Goal: Find specific page/section: Find specific page/section

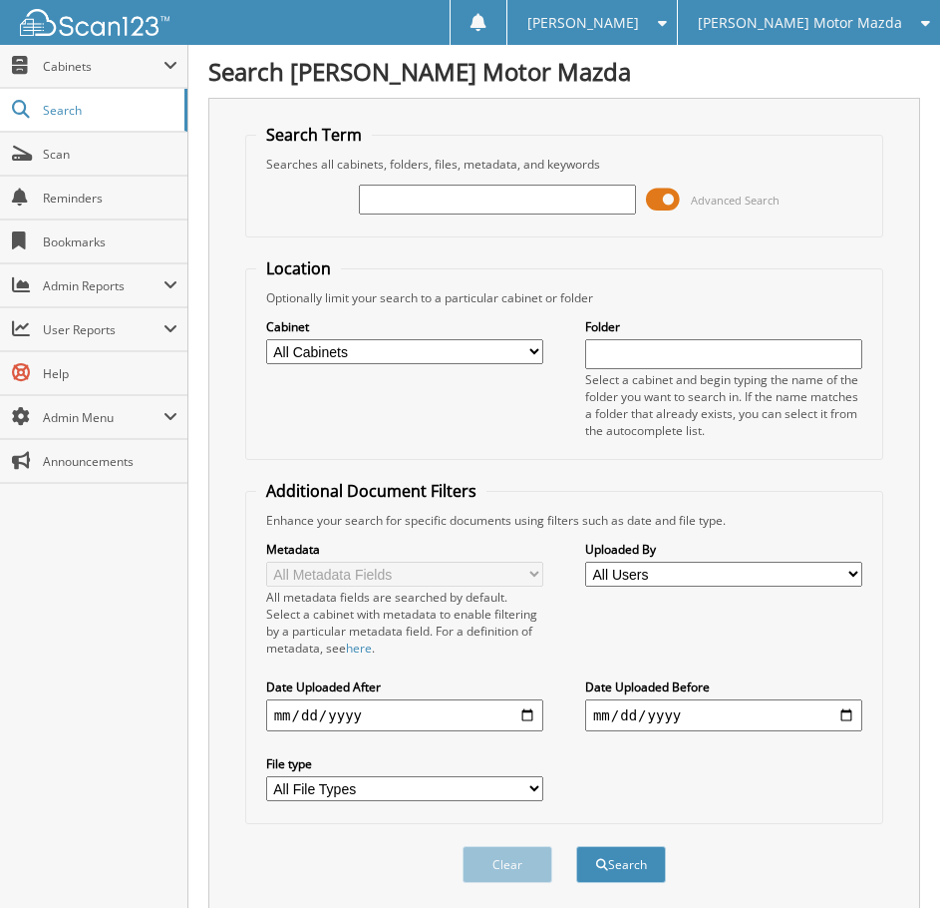
click at [419, 208] on input "text" at bounding box center [497, 200] width 277 height 30
type input "k667788"
click at [576, 846] on button "Search" at bounding box center [621, 864] width 90 height 37
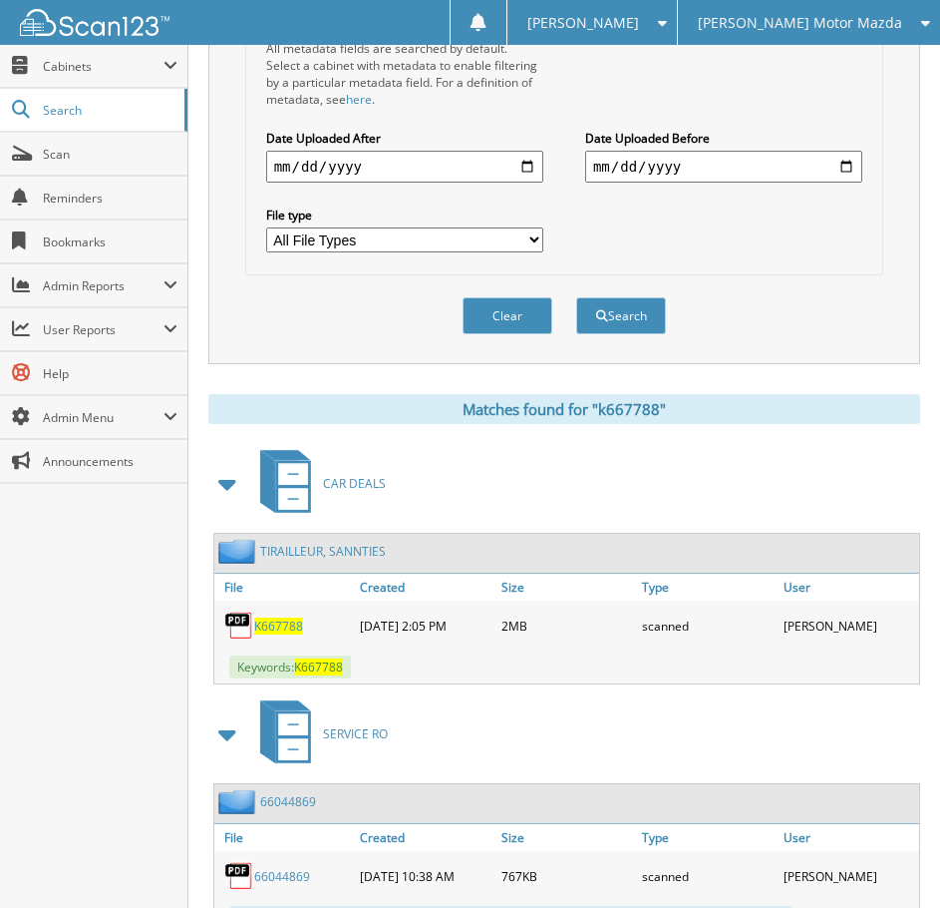
scroll to position [598, 0]
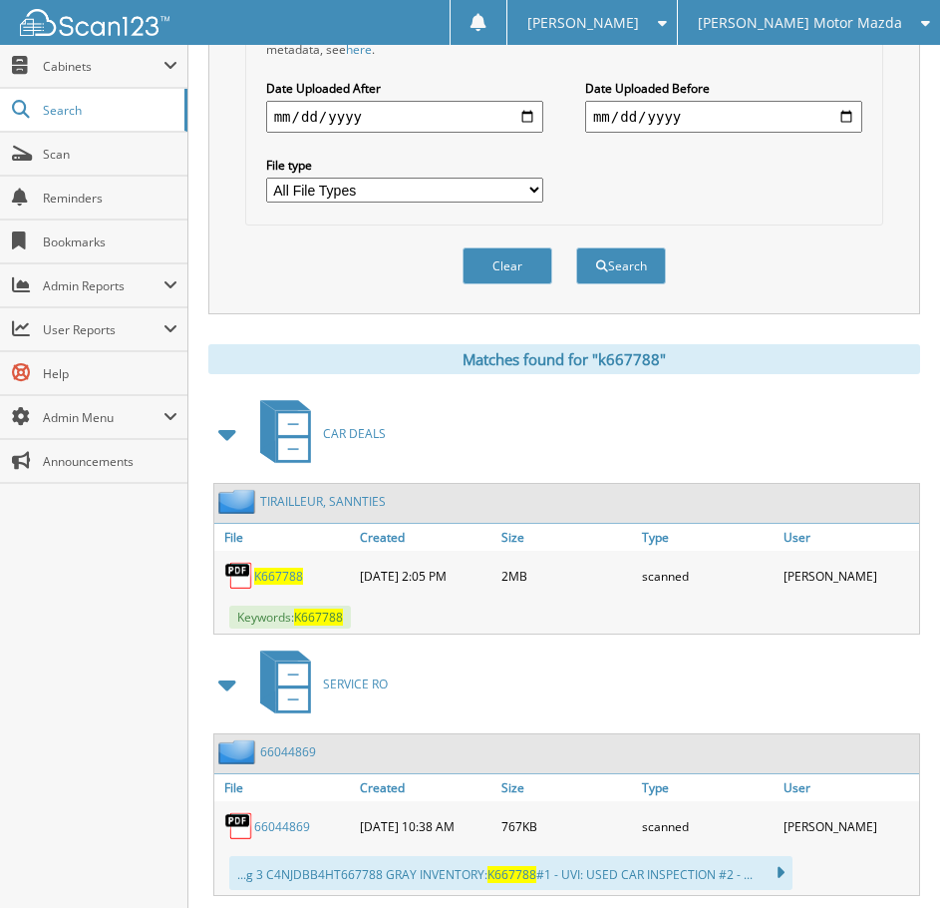
click at [285, 576] on span "K667788" at bounding box center [278, 575] width 49 height 17
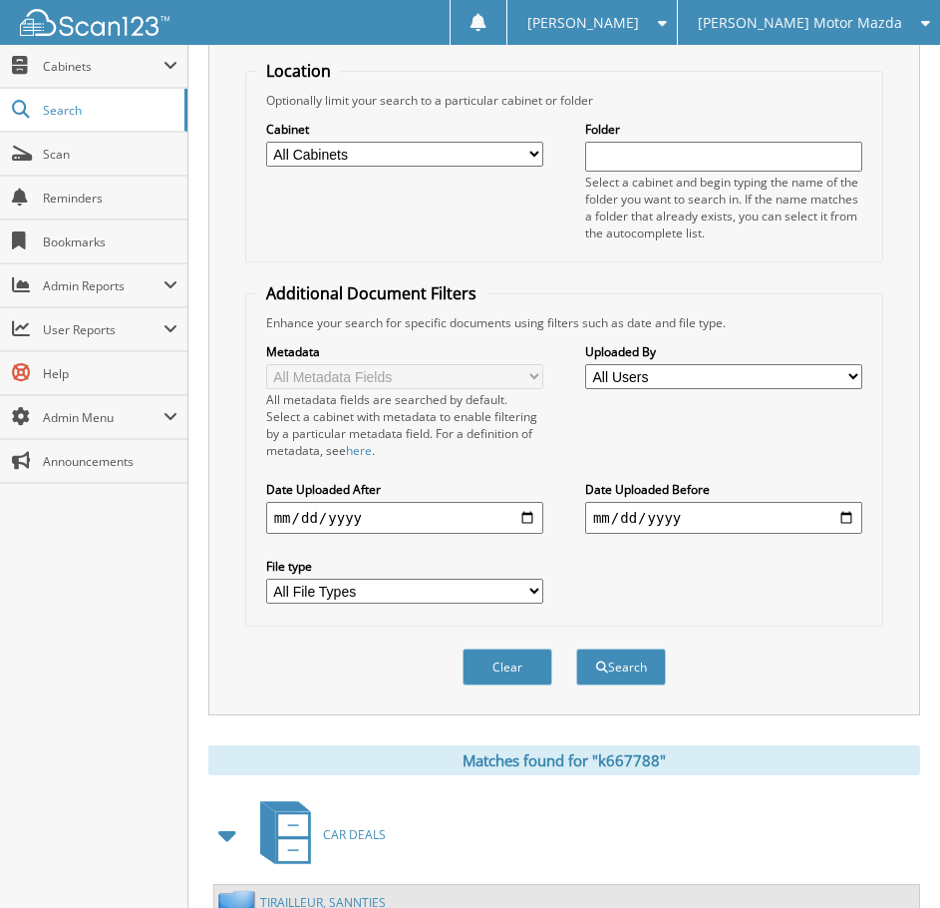
scroll to position [0, 0]
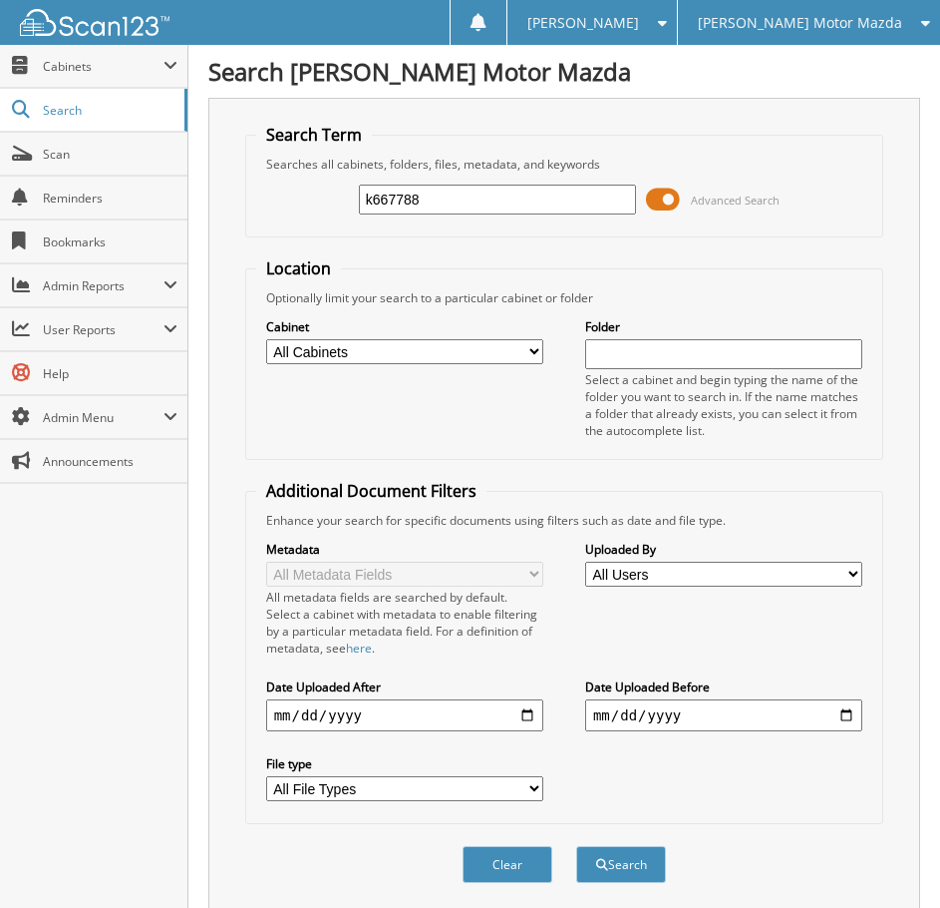
click at [378, 206] on input "k667788" at bounding box center [497, 200] width 277 height 30
paste input "K662537"
type input "K662537"
click at [576, 846] on button "Search" at bounding box center [621, 864] width 90 height 37
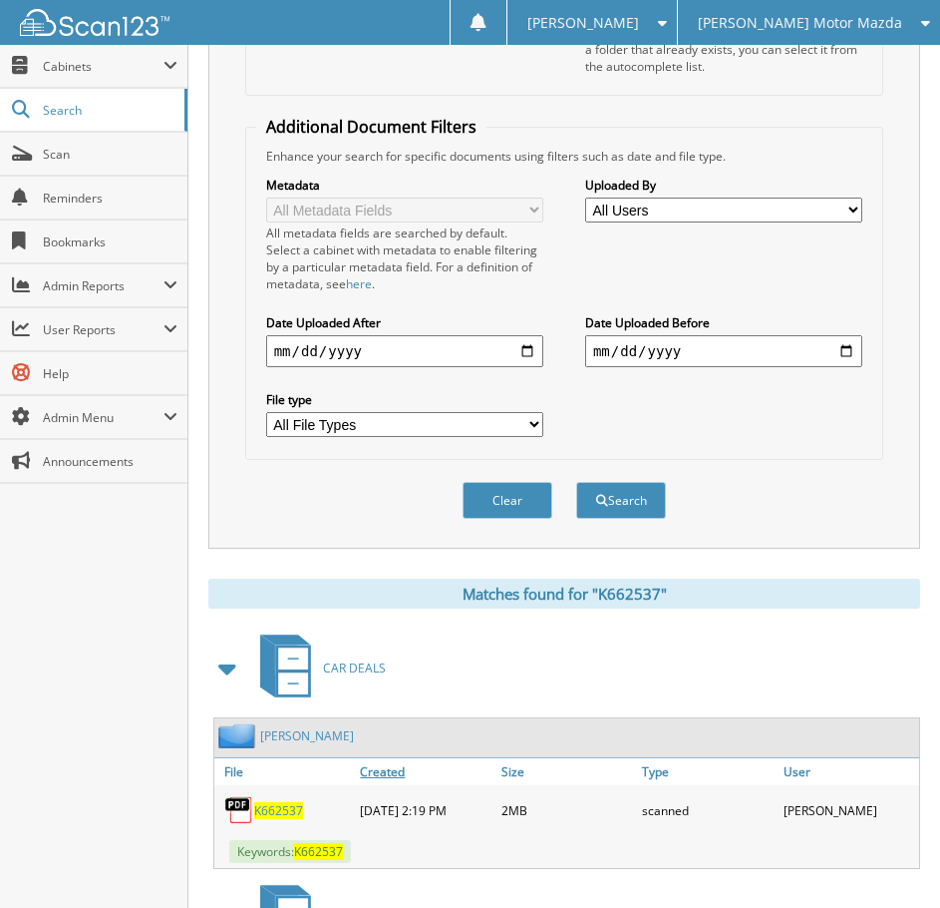
scroll to position [399, 0]
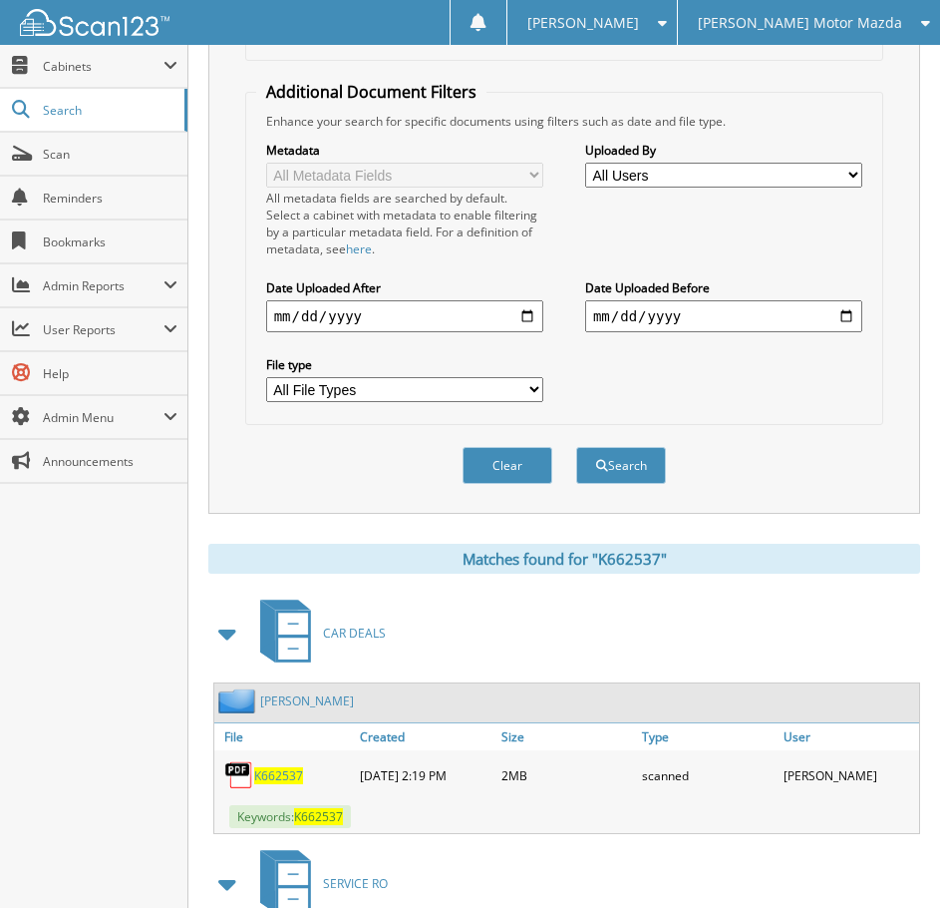
click at [283, 776] on span "K662537" at bounding box center [278, 775] width 49 height 17
